Goal: Task Accomplishment & Management: Use online tool/utility

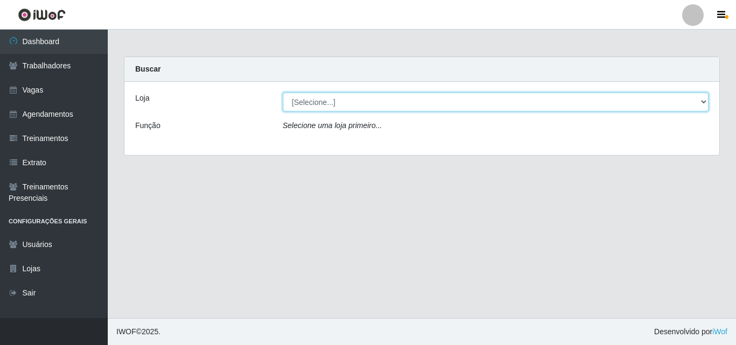
click at [313, 100] on select "[Selecione...] Chinatown Sushimi - [GEOGRAPHIC_DATA]" at bounding box center [496, 102] width 426 height 19
select select "357"
click at [283, 93] on select "[Selecione...] Chinatown Sushimi - [GEOGRAPHIC_DATA]" at bounding box center [496, 102] width 426 height 19
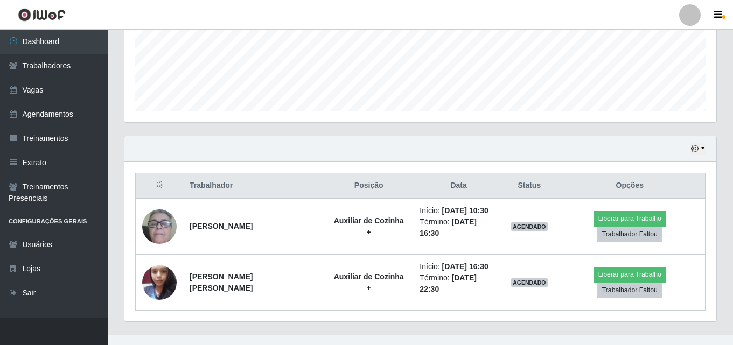
scroll to position [274, 0]
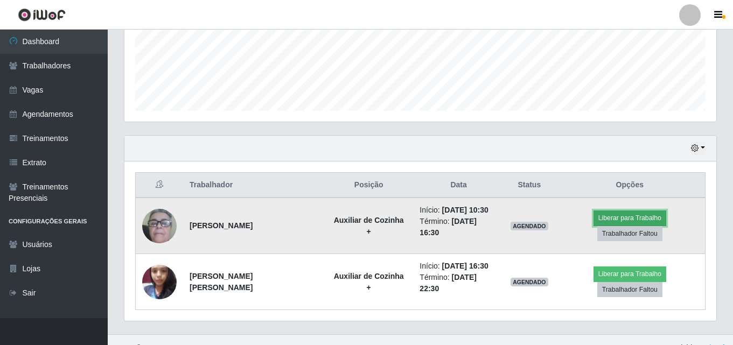
click at [594, 220] on button "Liberar para Trabalho" at bounding box center [630, 218] width 73 height 15
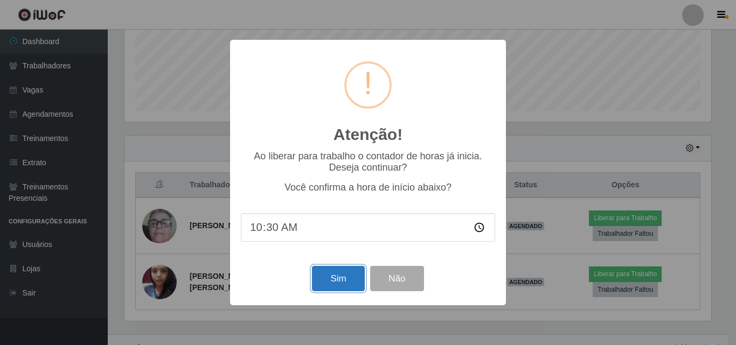
click at [347, 281] on button "Sim" at bounding box center [338, 278] width 52 height 25
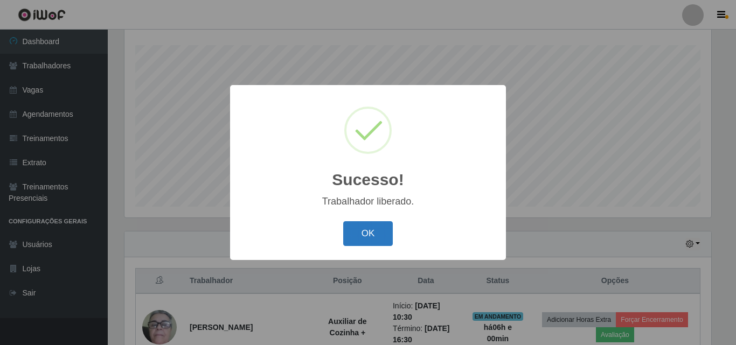
click at [362, 227] on button "OK" at bounding box center [368, 233] width 50 height 25
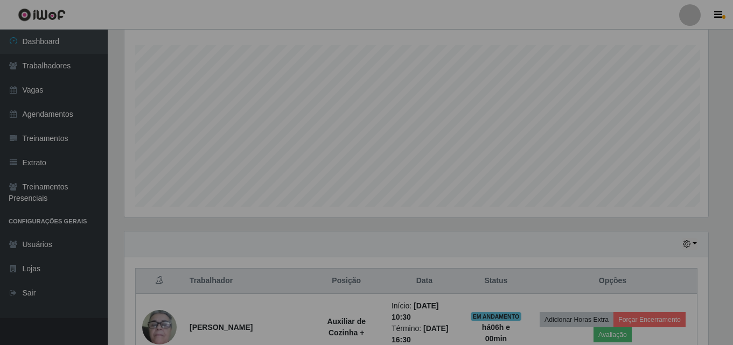
scroll to position [224, 592]
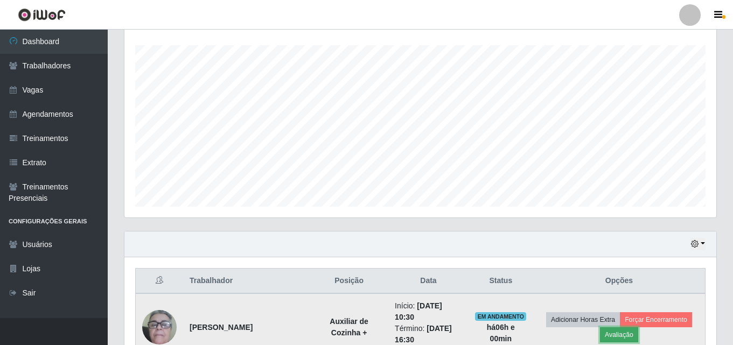
click at [623, 331] on button "Avaliação" at bounding box center [619, 334] width 38 height 15
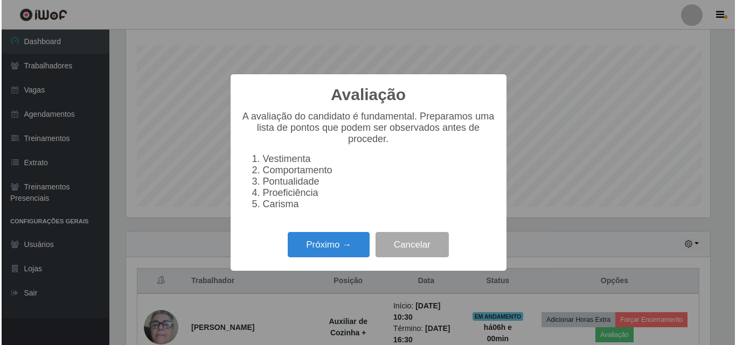
scroll to position [224, 587]
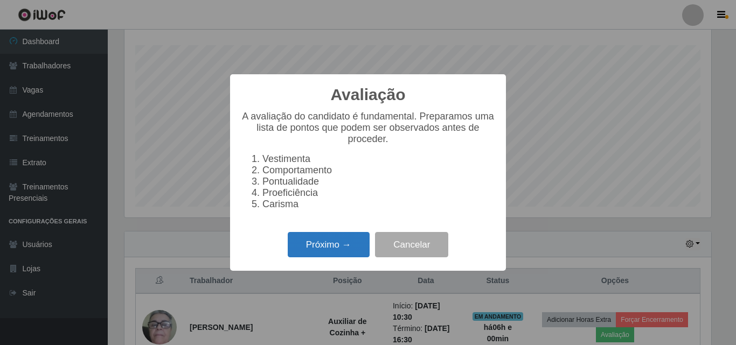
click at [338, 253] on button "Próximo →" at bounding box center [329, 244] width 82 height 25
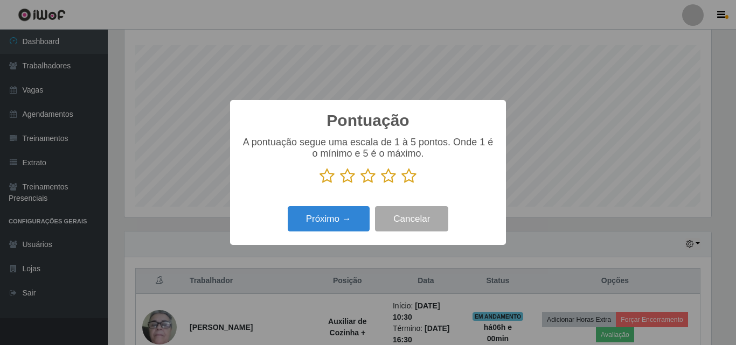
click at [408, 177] on icon at bounding box center [408, 176] width 15 height 16
click at [401, 184] on input "radio" at bounding box center [401, 184] width 0 height 0
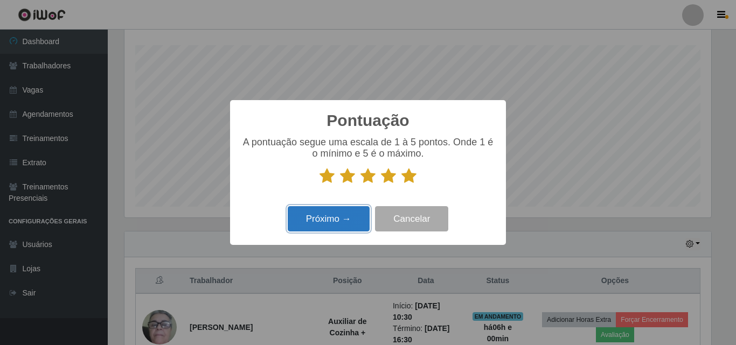
click at [334, 221] on button "Próximo →" at bounding box center [329, 218] width 82 height 25
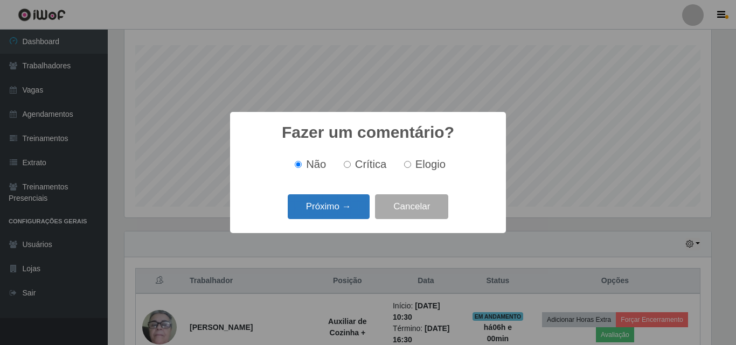
click at [343, 206] on button "Próximo →" at bounding box center [329, 206] width 82 height 25
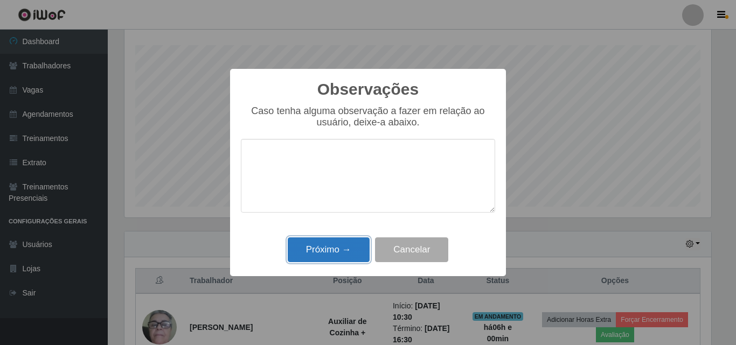
click at [327, 251] on button "Próximo →" at bounding box center [329, 250] width 82 height 25
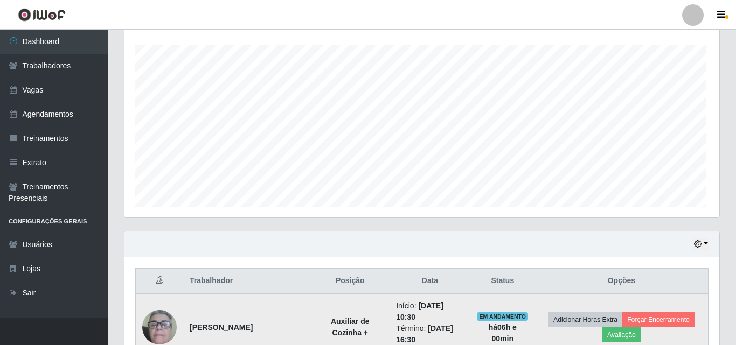
scroll to position [224, 592]
click at [649, 313] on button "Forçar Encerramento" at bounding box center [656, 319] width 72 height 15
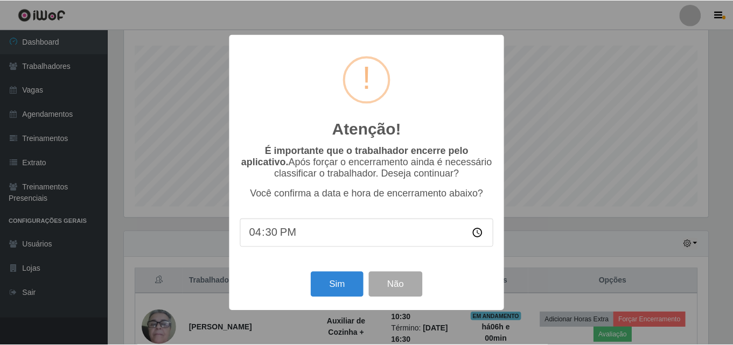
scroll to position [224, 587]
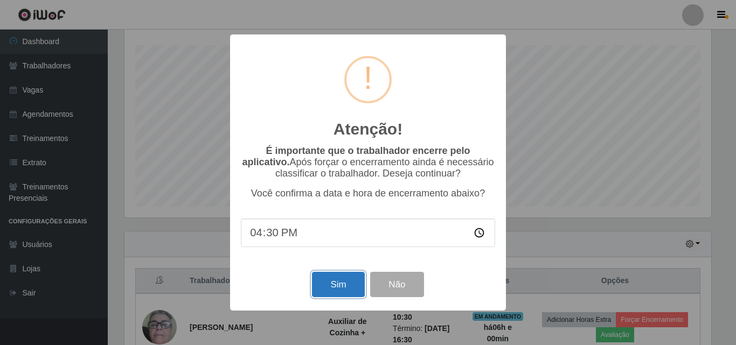
click at [324, 294] on button "Sim" at bounding box center [338, 284] width 52 height 25
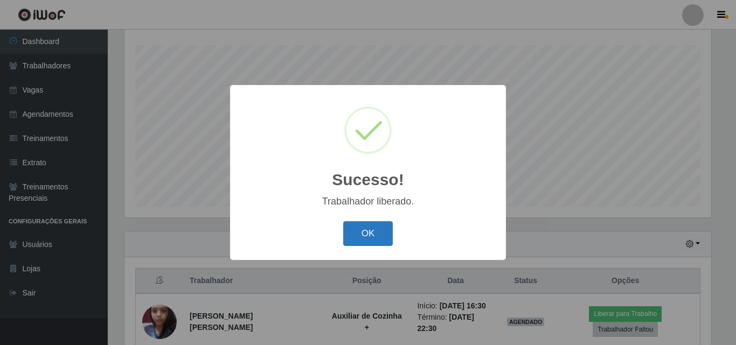
click at [378, 230] on button "OK" at bounding box center [368, 233] width 50 height 25
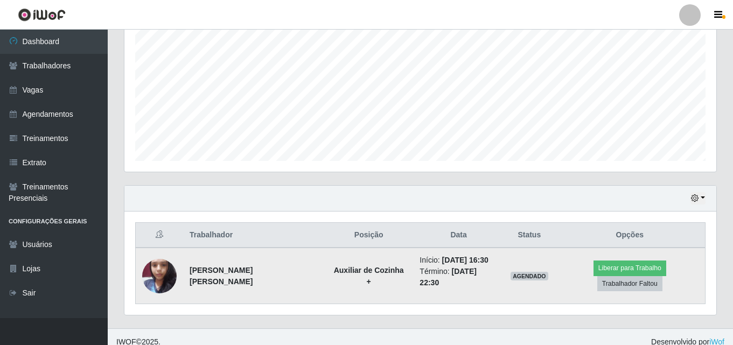
scroll to position [226, 0]
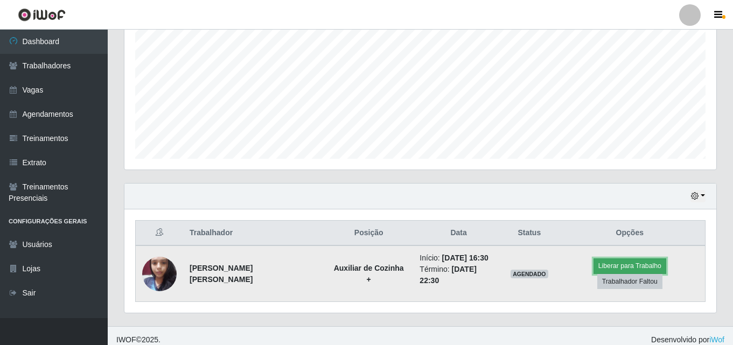
click at [594, 270] on button "Liberar para Trabalho" at bounding box center [630, 266] width 73 height 15
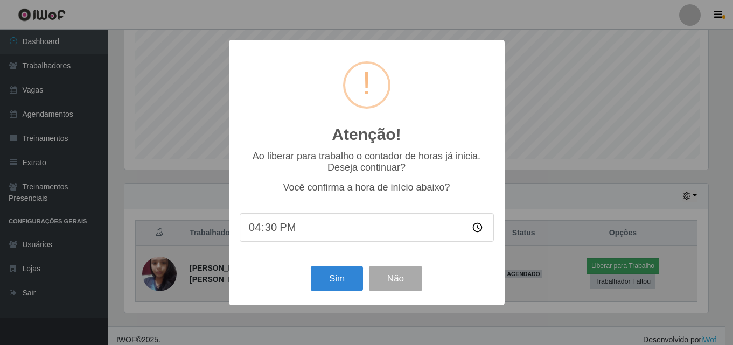
scroll to position [224, 587]
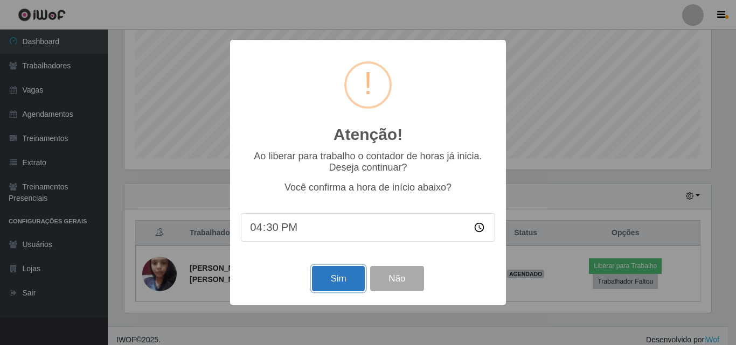
click at [338, 282] on button "Sim" at bounding box center [338, 278] width 52 height 25
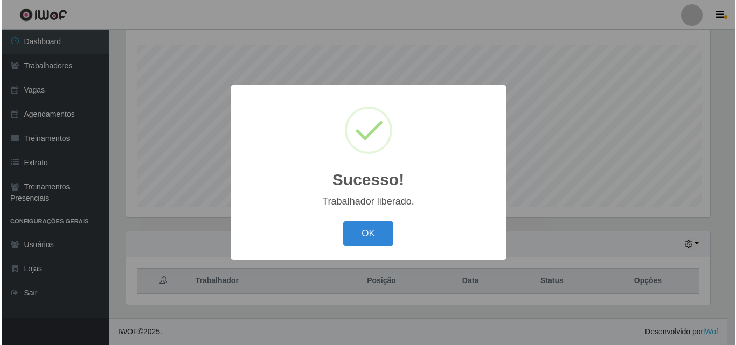
scroll to position [0, 0]
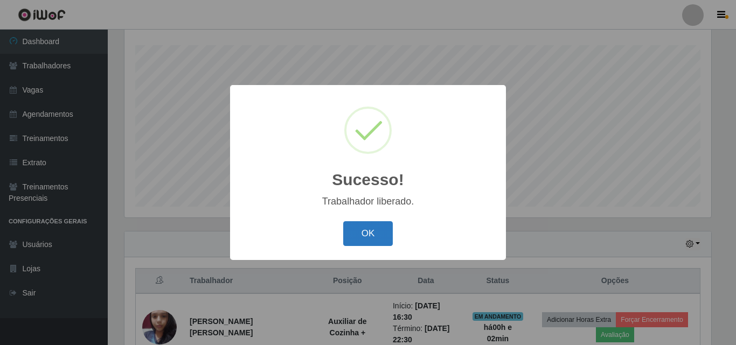
click at [362, 232] on button "OK" at bounding box center [368, 233] width 50 height 25
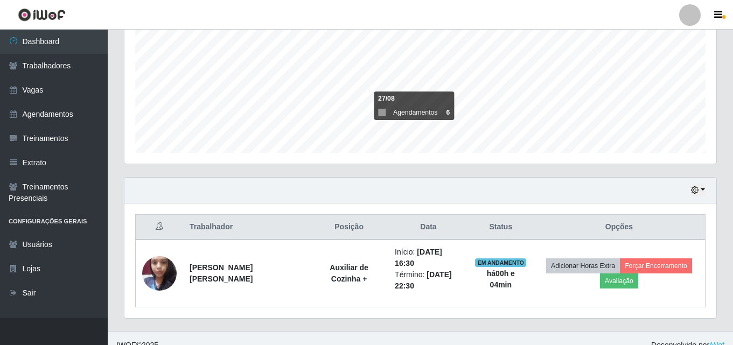
scroll to position [234, 0]
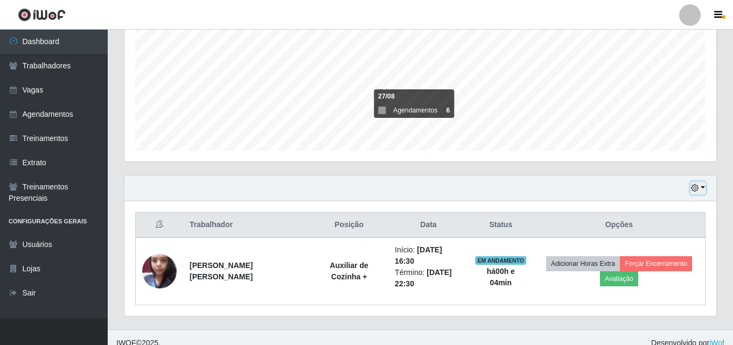
click at [705, 190] on button "button" at bounding box center [698, 188] width 15 height 12
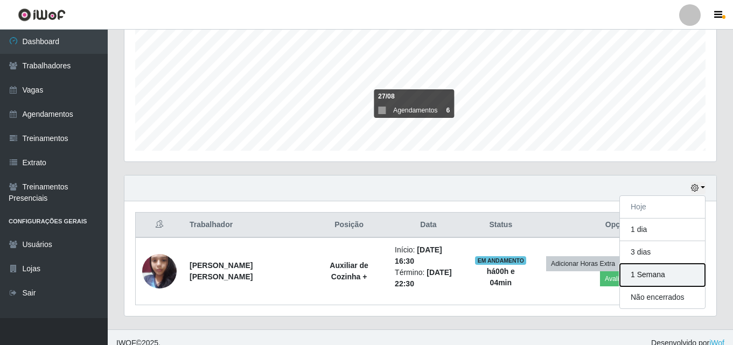
click at [646, 273] on button "1 Semana" at bounding box center [662, 275] width 85 height 23
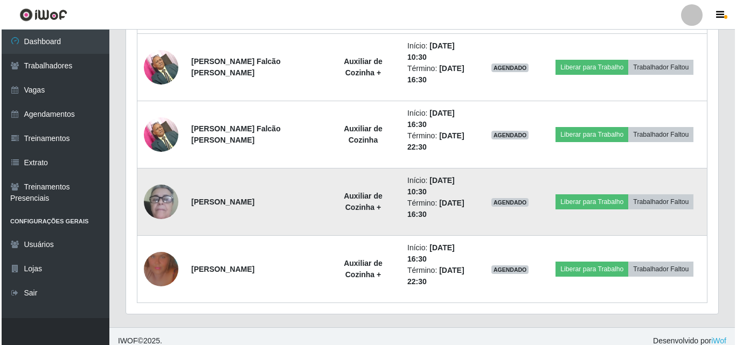
scroll to position [515, 0]
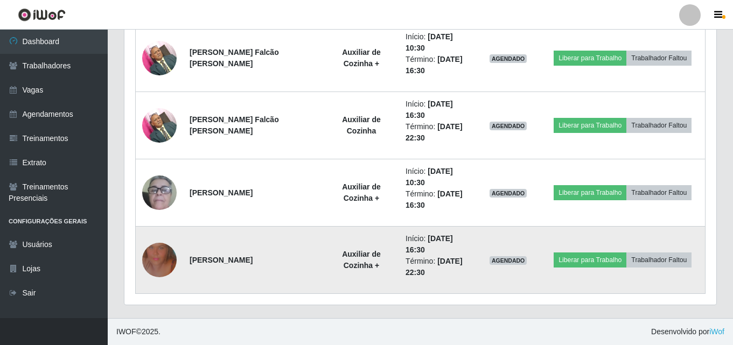
click at [165, 265] on img at bounding box center [159, 259] width 34 height 61
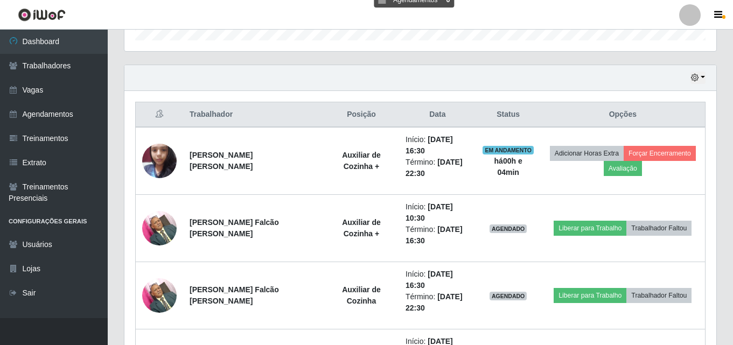
scroll to position [192, 0]
